Goal: Task Accomplishment & Management: Use online tool/utility

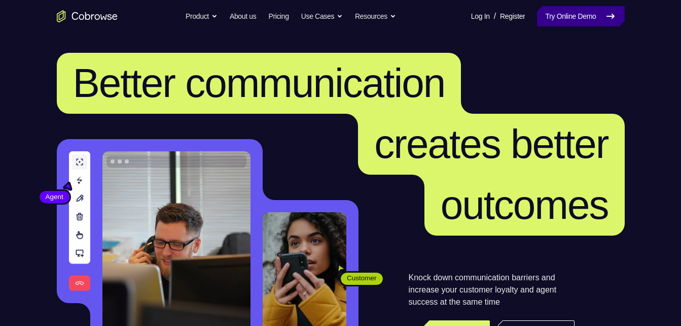
drag, startPoint x: 0, startPoint y: 0, endPoint x: 555, endPoint y: 14, distance: 555.5
click at [555, 14] on link "Try Online Demo" at bounding box center [580, 16] width 87 height 20
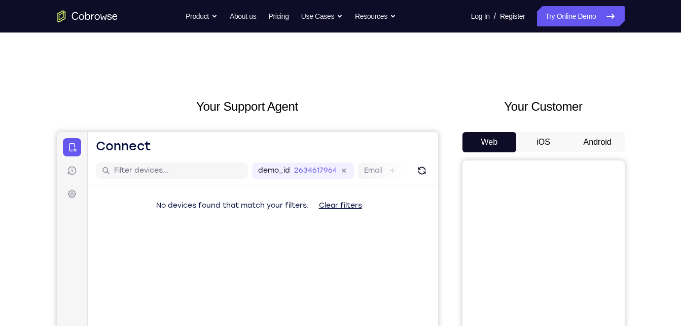
click at [599, 141] on button "Android" at bounding box center [598, 142] width 54 height 20
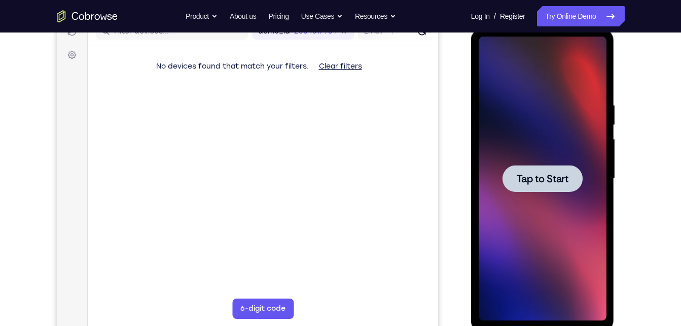
click at [546, 178] on span "Tap to Start" at bounding box center [543, 178] width 52 height 10
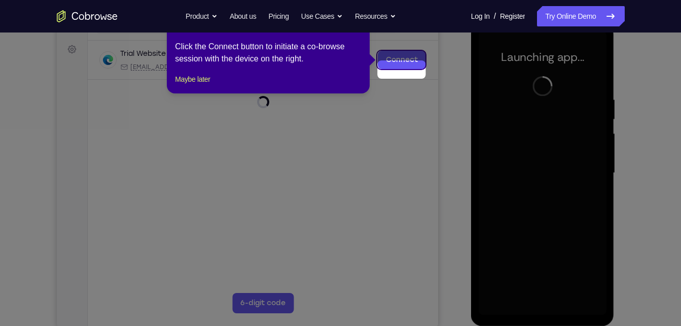
scroll to position [129, 0]
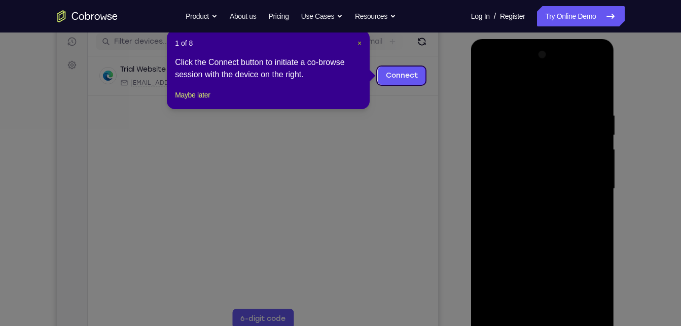
click at [361, 43] on span "×" at bounding box center [360, 43] width 4 height 8
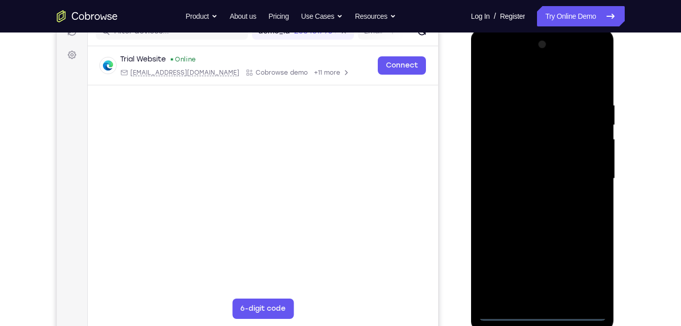
scroll to position [140, 0]
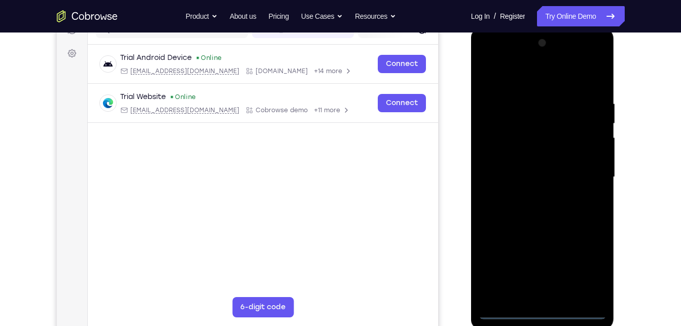
click at [545, 309] on div at bounding box center [543, 177] width 128 height 284
click at [586, 265] on div at bounding box center [543, 177] width 128 height 284
click at [485, 58] on div at bounding box center [543, 177] width 128 height 284
click at [583, 170] on div at bounding box center [543, 177] width 128 height 284
click at [529, 195] on div at bounding box center [543, 177] width 128 height 284
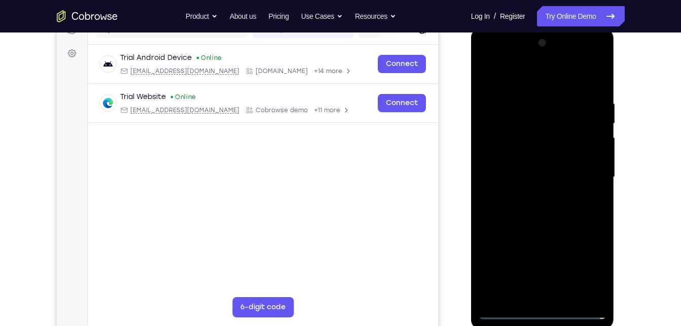
click at [530, 224] on div at bounding box center [543, 177] width 128 height 284
click at [552, 125] on div at bounding box center [543, 177] width 128 height 284
click at [512, 138] on div at bounding box center [543, 177] width 128 height 284
click at [525, 106] on div at bounding box center [543, 177] width 128 height 284
click at [547, 291] on div at bounding box center [543, 177] width 128 height 284
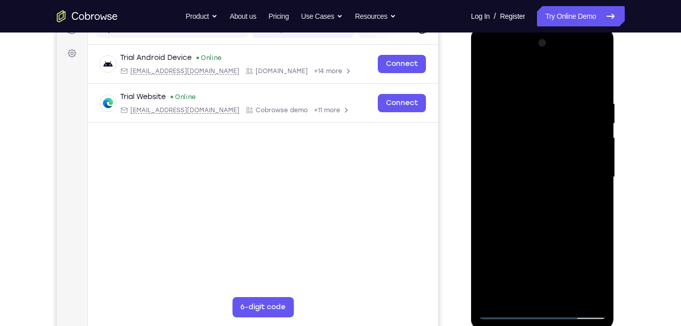
click at [591, 257] on div at bounding box center [543, 177] width 128 height 284
click at [553, 192] on div at bounding box center [543, 177] width 128 height 284
click at [579, 290] on div at bounding box center [543, 177] width 128 height 284
click at [514, 292] on div at bounding box center [543, 177] width 128 height 284
drag, startPoint x: 490, startPoint y: 257, endPoint x: 537, endPoint y: 240, distance: 50.2
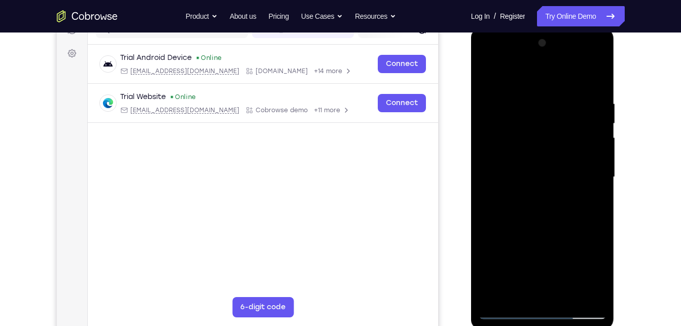
click at [537, 240] on div at bounding box center [543, 177] width 128 height 284
click at [537, 235] on div at bounding box center [543, 177] width 128 height 284
click at [491, 290] on div at bounding box center [543, 177] width 128 height 284
click at [537, 241] on div at bounding box center [543, 177] width 128 height 284
click at [568, 191] on div at bounding box center [543, 177] width 128 height 284
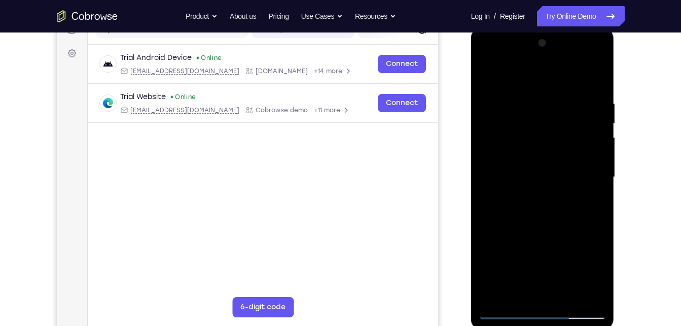
click at [559, 292] on div at bounding box center [543, 177] width 128 height 284
click at [573, 204] on div at bounding box center [543, 177] width 128 height 284
click at [565, 292] on div at bounding box center [543, 177] width 128 height 284
click at [585, 161] on div at bounding box center [543, 177] width 128 height 284
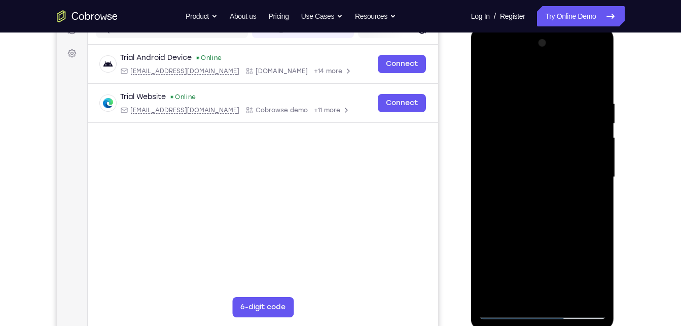
click at [585, 161] on div at bounding box center [543, 177] width 128 height 284
click at [594, 77] on div at bounding box center [543, 177] width 128 height 284
click at [551, 223] on div at bounding box center [543, 177] width 128 height 284
click at [568, 293] on div at bounding box center [543, 177] width 128 height 284
click at [534, 232] on div at bounding box center [543, 177] width 128 height 284
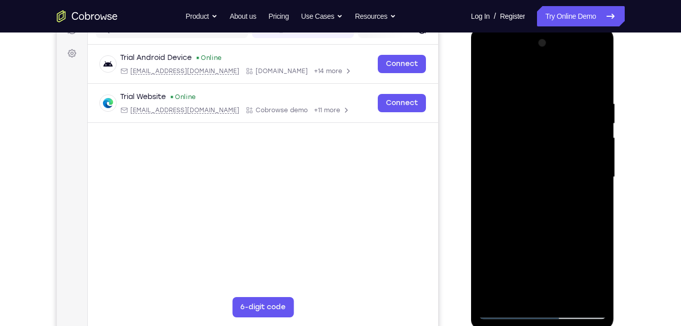
click at [552, 165] on div at bounding box center [543, 177] width 128 height 284
click at [521, 288] on div at bounding box center [543, 177] width 128 height 284
click at [596, 277] on div at bounding box center [543, 177] width 128 height 284
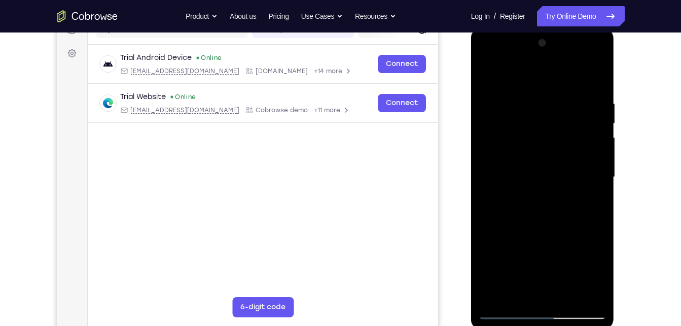
click at [596, 277] on div at bounding box center [543, 177] width 128 height 284
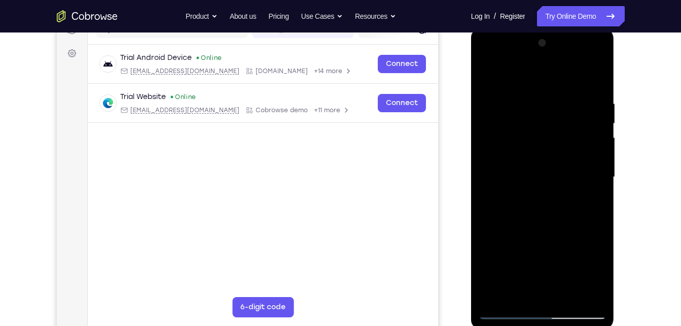
click at [596, 277] on div at bounding box center [543, 177] width 128 height 284
click at [591, 202] on div at bounding box center [543, 177] width 128 height 284
click at [487, 76] on div at bounding box center [543, 177] width 128 height 284
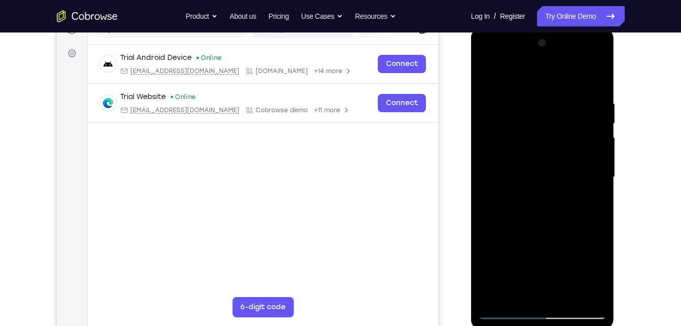
click at [547, 163] on div at bounding box center [543, 177] width 128 height 284
click at [528, 291] on div at bounding box center [543, 177] width 128 height 284
click at [606, 274] on div at bounding box center [543, 177] width 128 height 284
click at [592, 200] on div at bounding box center [543, 177] width 128 height 284
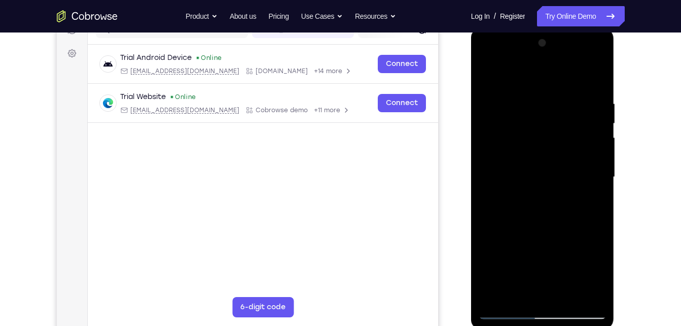
click at [594, 202] on div at bounding box center [543, 177] width 128 height 284
click at [595, 201] on div at bounding box center [543, 177] width 128 height 284
click at [597, 271] on div at bounding box center [543, 177] width 128 height 284
click at [590, 201] on div at bounding box center [543, 177] width 128 height 284
click at [522, 165] on div at bounding box center [543, 177] width 128 height 284
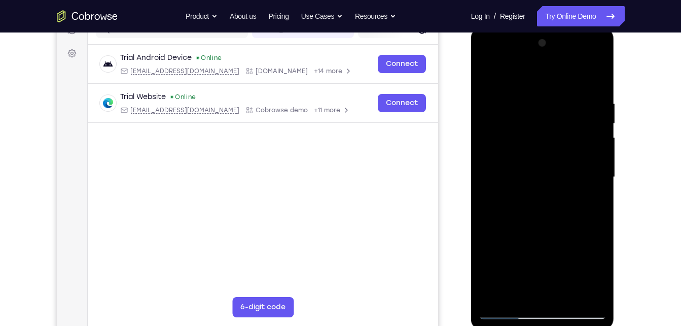
click at [524, 241] on div at bounding box center [543, 177] width 128 height 284
click at [540, 239] on div at bounding box center [543, 177] width 128 height 284
click at [528, 230] on div at bounding box center [543, 177] width 128 height 284
click at [519, 291] on div at bounding box center [543, 177] width 128 height 284
click at [596, 276] on div at bounding box center [543, 177] width 128 height 284
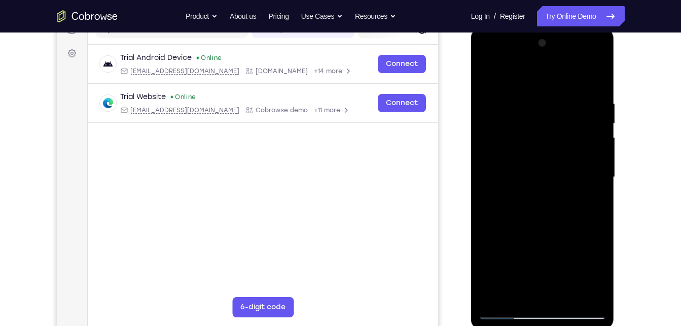
click at [596, 276] on div at bounding box center [543, 177] width 128 height 284
click at [594, 202] on div at bounding box center [543, 177] width 128 height 284
click at [598, 269] on div at bounding box center [543, 177] width 128 height 284
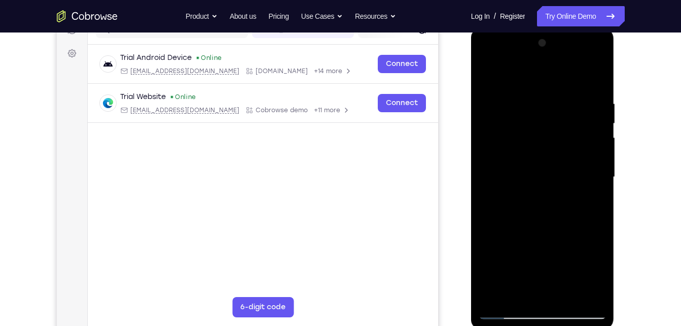
click at [598, 269] on div at bounding box center [543, 177] width 128 height 284
click at [591, 203] on div at bounding box center [543, 177] width 128 height 284
click at [587, 203] on div at bounding box center [543, 177] width 128 height 284
click at [509, 199] on div at bounding box center [543, 177] width 128 height 284
click at [592, 201] on div at bounding box center [543, 177] width 128 height 284
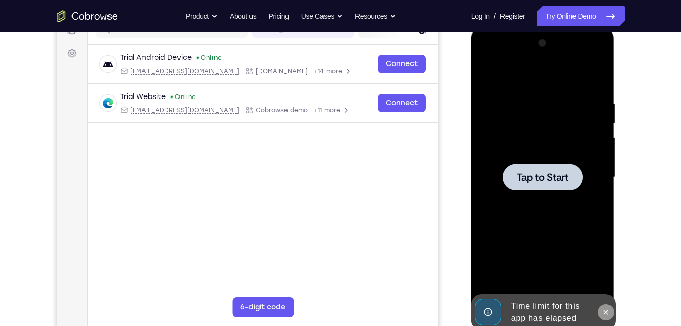
click at [602, 311] on icon at bounding box center [606, 312] width 8 height 8
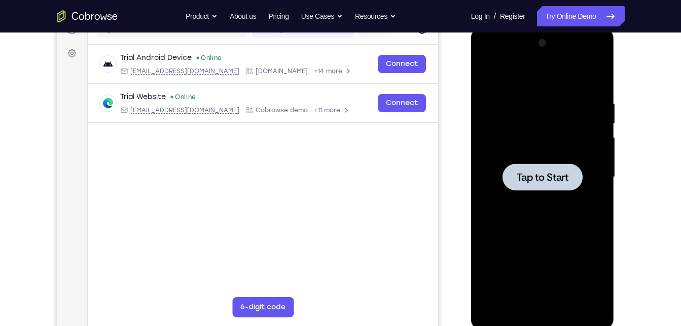
click at [538, 177] on span "Tap to Start" at bounding box center [543, 177] width 52 height 10
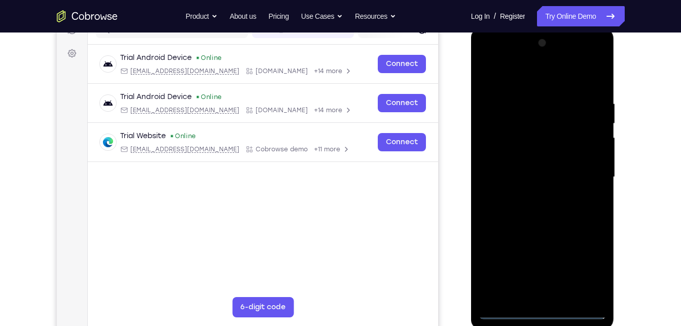
click at [546, 307] on div at bounding box center [543, 177] width 128 height 284
click at [544, 312] on div at bounding box center [543, 177] width 128 height 284
click at [591, 271] on div at bounding box center [543, 177] width 128 height 284
click at [488, 50] on div at bounding box center [543, 177] width 128 height 284
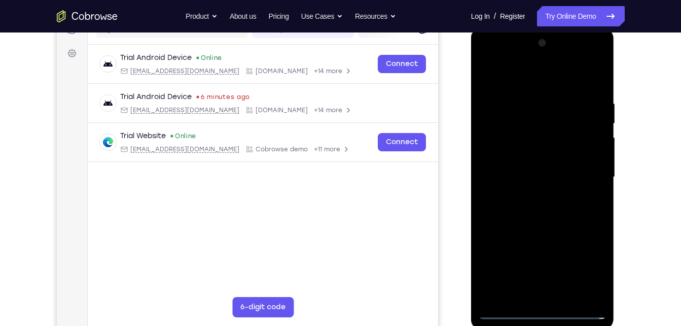
click at [488, 57] on div at bounding box center [543, 177] width 128 height 284
click at [582, 173] on div at bounding box center [543, 177] width 128 height 284
click at [535, 282] on div at bounding box center [543, 177] width 128 height 284
click at [530, 195] on div at bounding box center [543, 177] width 128 height 284
click at [533, 225] on div at bounding box center [543, 177] width 128 height 284
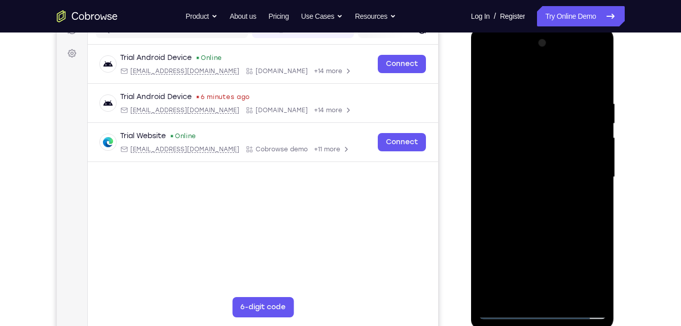
click at [531, 134] on div at bounding box center [543, 177] width 128 height 284
click at [595, 128] on div at bounding box center [543, 177] width 128 height 284
click at [517, 132] on div at bounding box center [543, 177] width 128 height 284
click at [556, 226] on div at bounding box center [543, 177] width 128 height 284
click at [593, 93] on div at bounding box center [543, 177] width 128 height 284
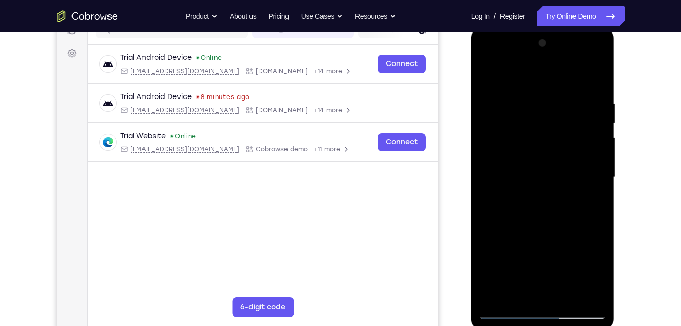
click at [593, 93] on div at bounding box center [543, 177] width 128 height 284
click at [594, 77] on div at bounding box center [543, 177] width 128 height 284
click at [592, 79] on div at bounding box center [543, 177] width 128 height 284
click at [561, 301] on div at bounding box center [543, 177] width 128 height 284
click at [552, 224] on div at bounding box center [543, 177] width 128 height 284
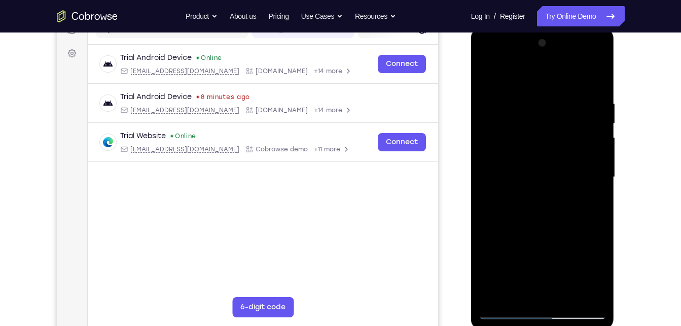
click at [557, 162] on div at bounding box center [543, 177] width 128 height 284
click at [516, 289] on div at bounding box center [543, 177] width 128 height 284
click at [521, 204] on div at bounding box center [543, 177] width 128 height 284
click at [595, 269] on div at bounding box center [543, 177] width 128 height 284
click at [501, 234] on div at bounding box center [543, 177] width 128 height 284
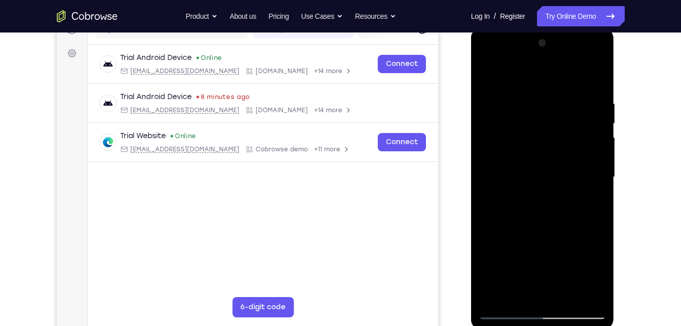
click at [541, 299] on div at bounding box center [543, 177] width 128 height 284
click at [486, 255] on div at bounding box center [543, 177] width 128 height 284
click at [554, 255] on div at bounding box center [543, 177] width 128 height 284
click at [569, 271] on div at bounding box center [543, 177] width 128 height 284
click at [492, 253] on div at bounding box center [543, 177] width 128 height 284
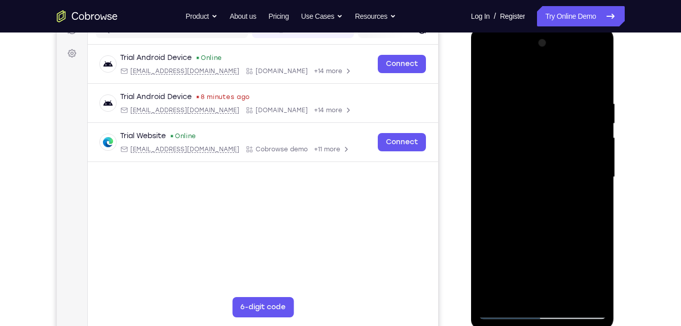
click at [485, 288] on div at bounding box center [543, 177] width 128 height 284
click at [510, 238] on div at bounding box center [543, 177] width 128 height 284
click at [591, 276] on div at bounding box center [543, 177] width 128 height 284
click at [540, 298] on div at bounding box center [543, 177] width 128 height 284
click at [539, 291] on div at bounding box center [543, 177] width 128 height 284
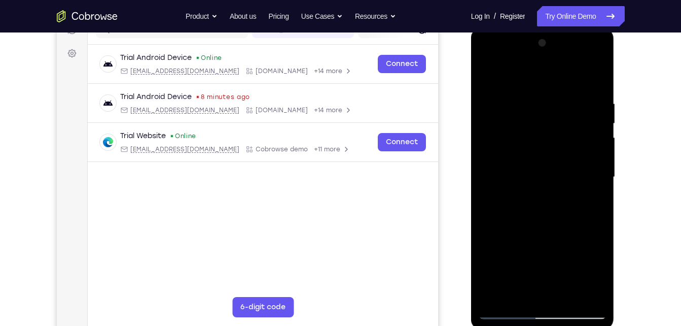
click at [485, 293] on div at bounding box center [543, 177] width 128 height 284
click at [509, 237] on div at bounding box center [543, 177] width 128 height 284
click at [599, 238] on div at bounding box center [543, 177] width 128 height 284
click at [589, 202] on div at bounding box center [543, 177] width 128 height 284
click at [492, 202] on div at bounding box center [543, 177] width 128 height 284
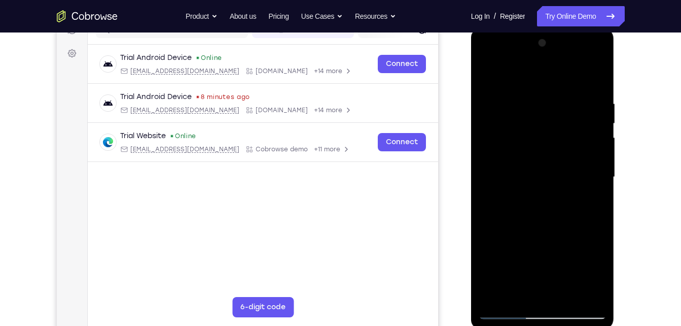
click at [549, 202] on div at bounding box center [543, 177] width 128 height 284
click at [595, 275] on div at bounding box center [543, 177] width 128 height 284
click at [591, 203] on div at bounding box center [543, 177] width 128 height 284
click at [592, 203] on div at bounding box center [543, 177] width 128 height 284
click at [487, 77] on div at bounding box center [543, 177] width 128 height 284
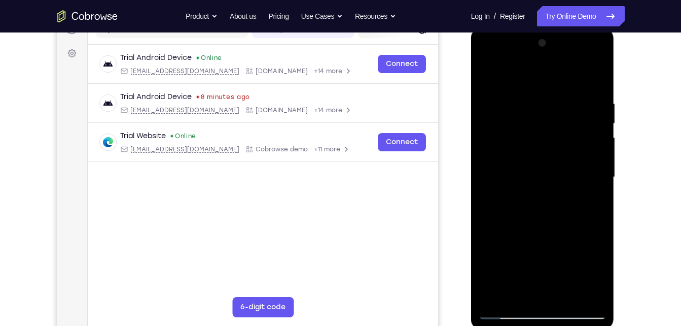
click at [503, 309] on div at bounding box center [543, 177] width 128 height 284
click at [502, 77] on div at bounding box center [543, 177] width 128 height 284
click at [566, 161] on div at bounding box center [543, 177] width 128 height 284
click at [531, 288] on div at bounding box center [543, 177] width 128 height 284
click at [593, 200] on div at bounding box center [543, 177] width 128 height 284
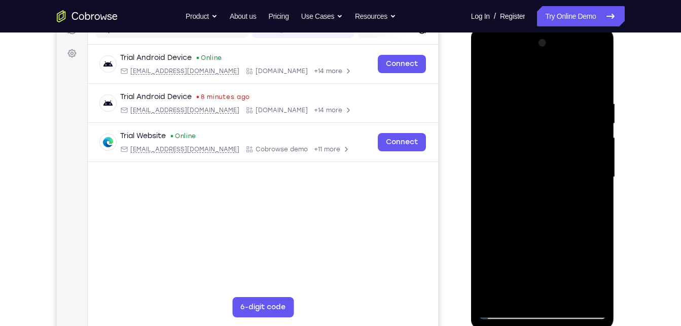
click at [486, 76] on div at bounding box center [543, 177] width 128 height 284
click at [490, 74] on div at bounding box center [543, 177] width 128 height 284
click at [557, 101] on div at bounding box center [543, 177] width 128 height 284
click at [596, 137] on div at bounding box center [543, 177] width 128 height 284
click at [596, 77] on div at bounding box center [543, 177] width 128 height 284
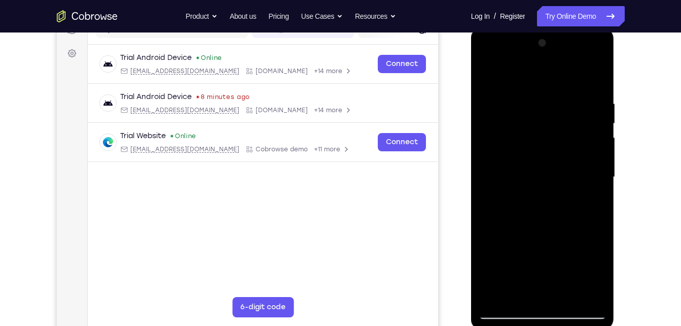
click at [533, 99] on div at bounding box center [543, 177] width 128 height 284
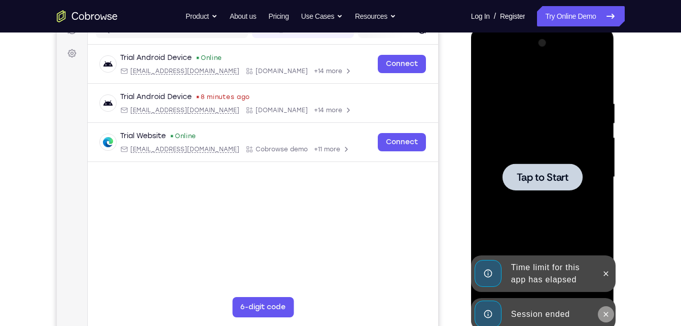
click at [606, 311] on icon at bounding box center [606, 314] width 8 height 8
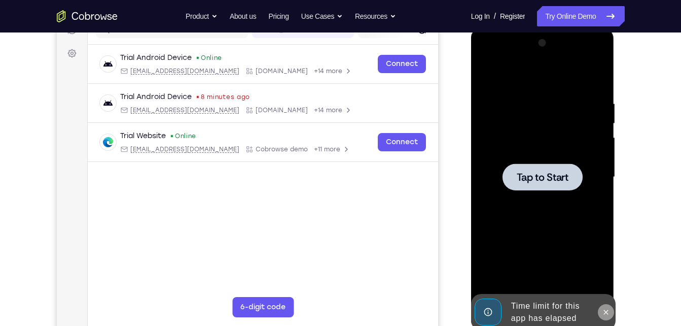
click at [610, 308] on icon at bounding box center [606, 312] width 8 height 8
